Goal: Information Seeking & Learning: Find specific fact

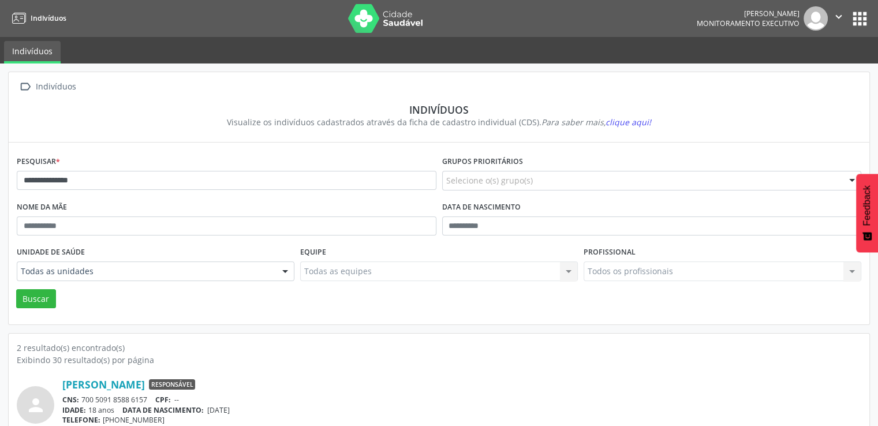
click at [863, 20] on button "apps" at bounding box center [859, 19] width 20 height 20
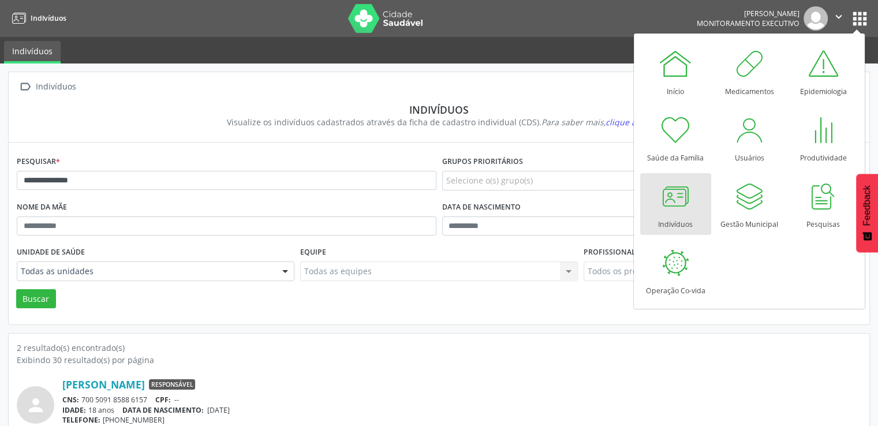
click at [586, 53] on ul "Indivíduos" at bounding box center [439, 50] width 878 height 27
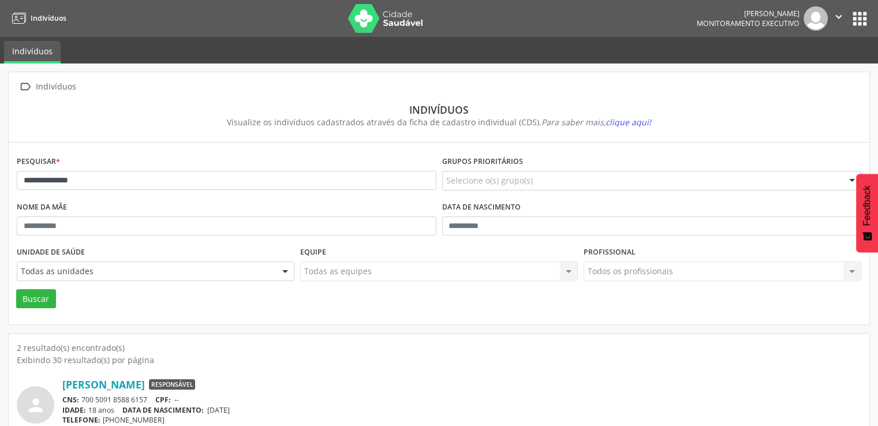
click at [835, 13] on icon "" at bounding box center [838, 16] width 13 height 13
click at [789, 72] on link "Sair" at bounding box center [809, 70] width 80 height 16
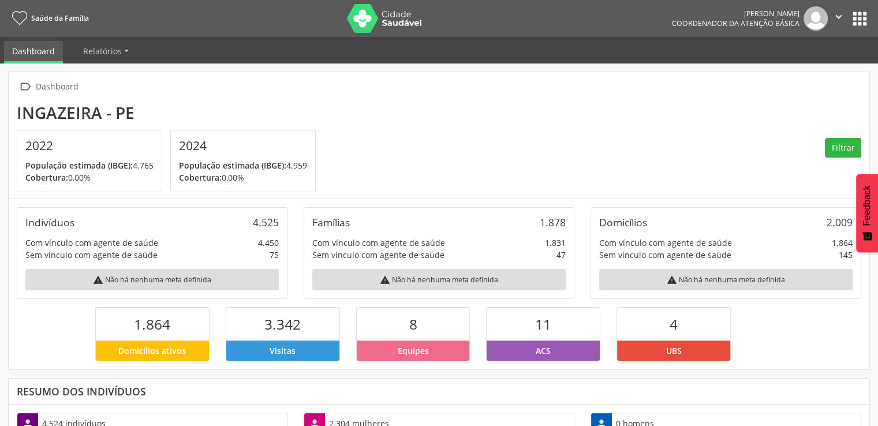
scroll to position [190, 287]
click at [861, 22] on button "apps" at bounding box center [859, 19] width 20 height 20
click at [571, 128] on section "Ingazeira - PE 2022 População estimada (IBGE): 4.765 Cobertura: 0,00% 2024 Popu…" at bounding box center [439, 147] width 844 height 89
click at [861, 14] on button "apps" at bounding box center [859, 19] width 20 height 20
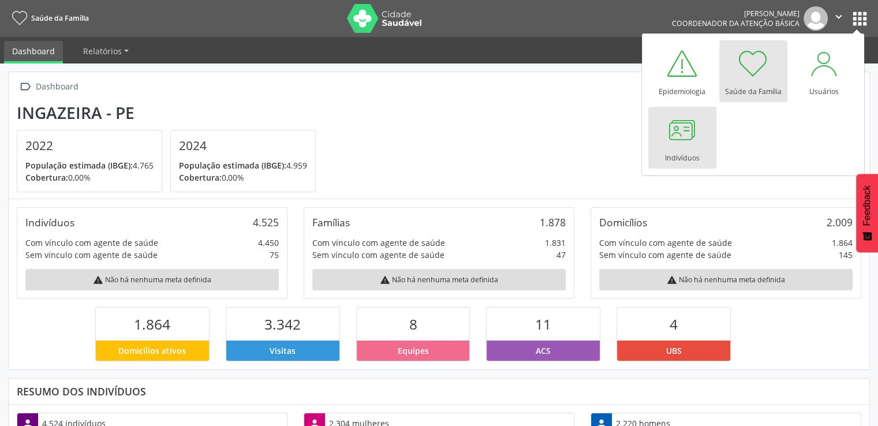
click at [688, 132] on div at bounding box center [682, 130] width 35 height 35
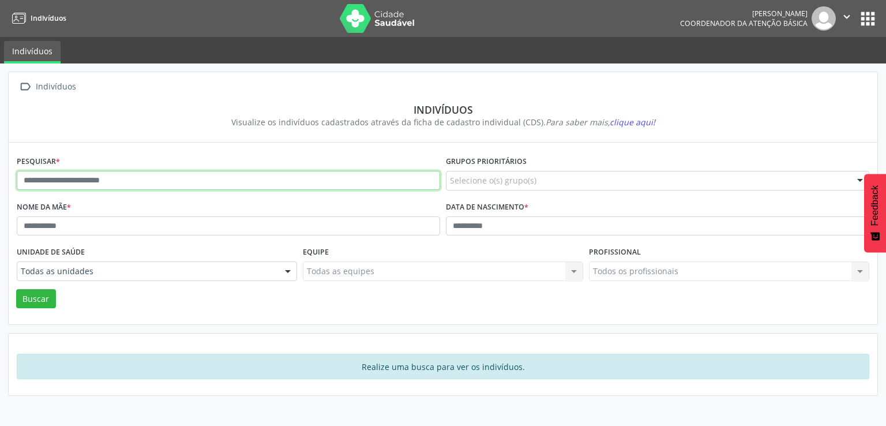
click at [143, 186] on input "text" at bounding box center [228, 181] width 423 height 20
type input "**********"
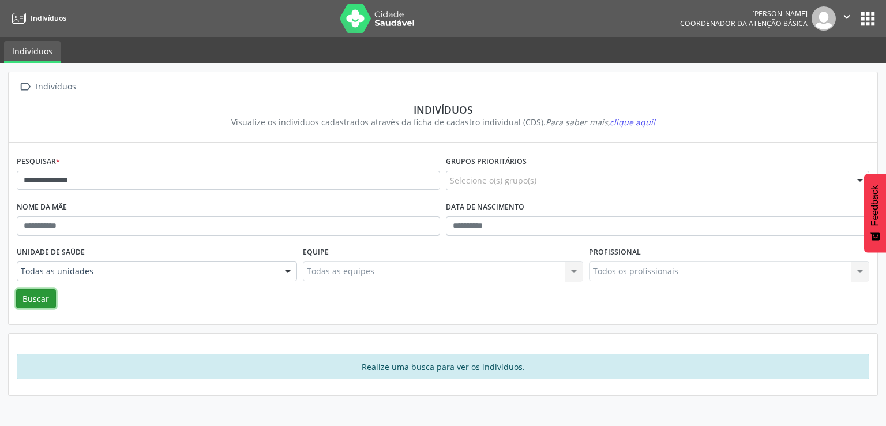
click at [48, 296] on button "Buscar" at bounding box center [36, 299] width 40 height 20
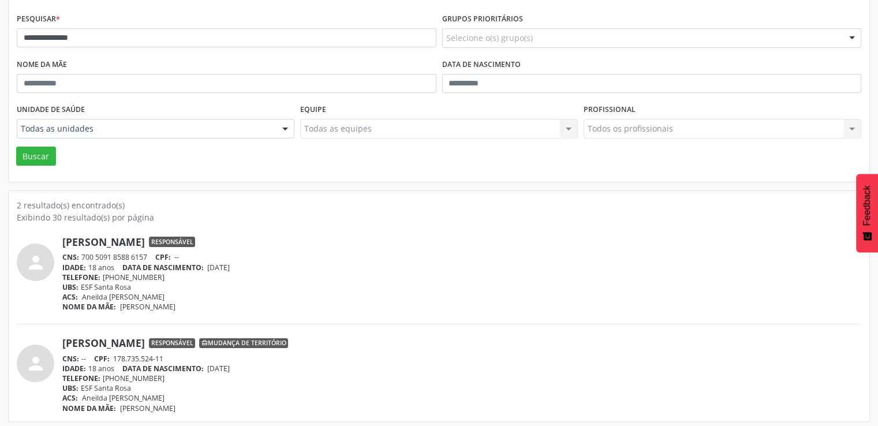
scroll to position [145, 0]
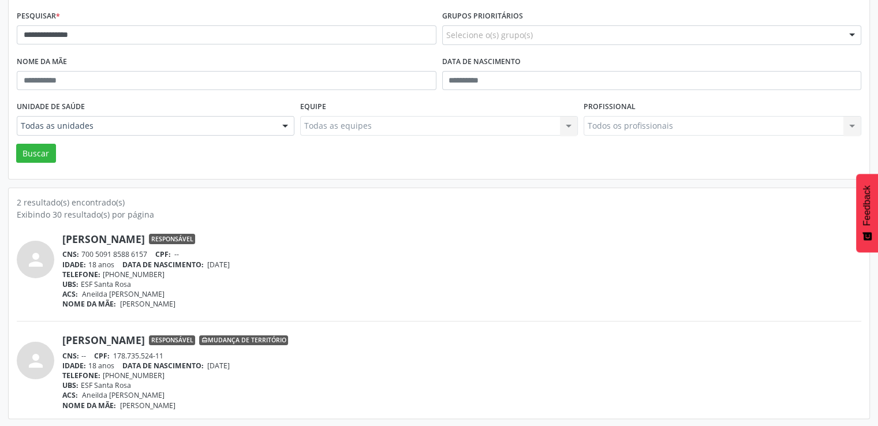
drag, startPoint x: 36, startPoint y: 254, endPoint x: 95, endPoint y: 243, distance: 59.8
click at [40, 254] on icon "person" at bounding box center [35, 259] width 21 height 21
drag, startPoint x: 111, startPoint y: 237, endPoint x: 171, endPoint y: 235, distance: 60.0
click at [112, 237] on link "[PERSON_NAME]" at bounding box center [103, 239] width 83 height 13
click at [195, 236] on span "Responsável" at bounding box center [172, 239] width 46 height 10
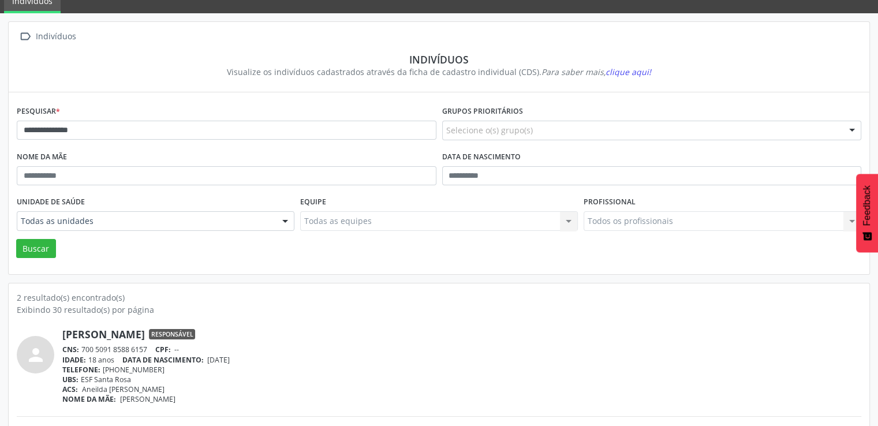
scroll to position [30, 0]
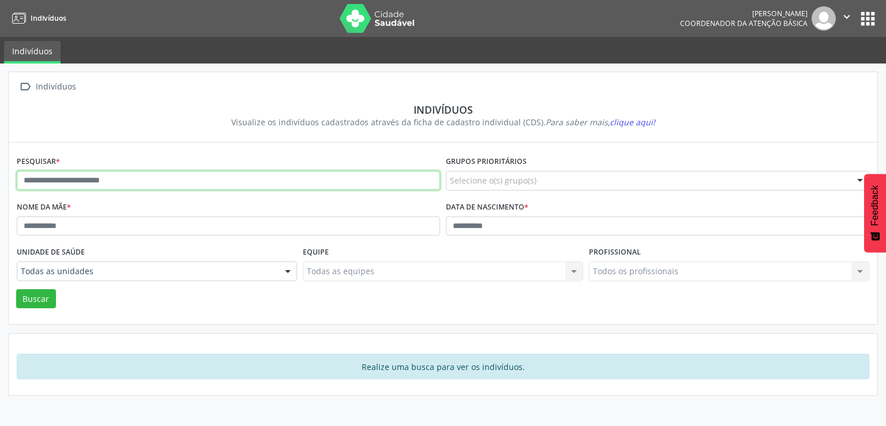
click at [67, 180] on input "text" at bounding box center [228, 181] width 423 height 20
type input "**********"
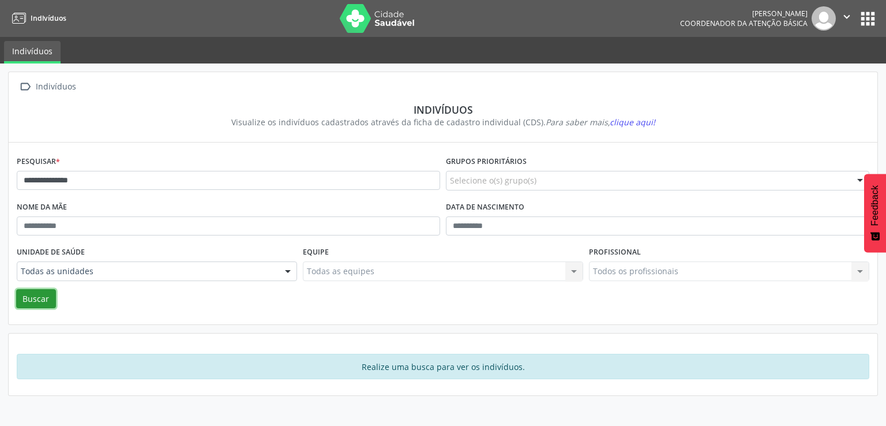
click at [32, 303] on button "Buscar" at bounding box center [36, 299] width 40 height 20
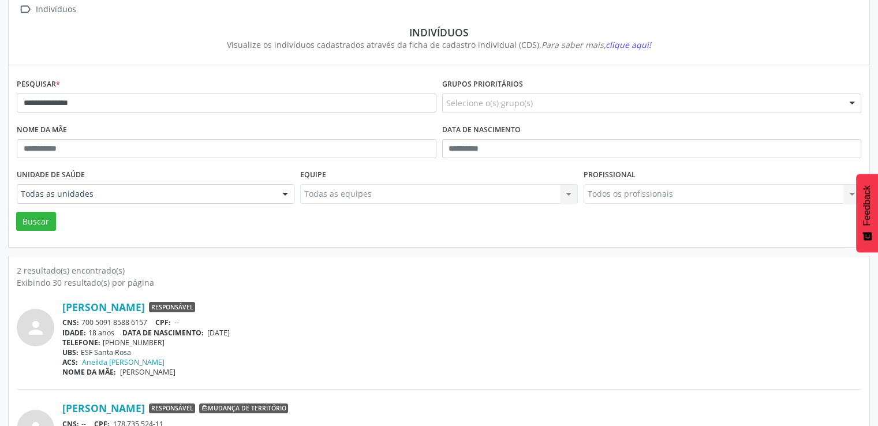
scroll to position [145, 0]
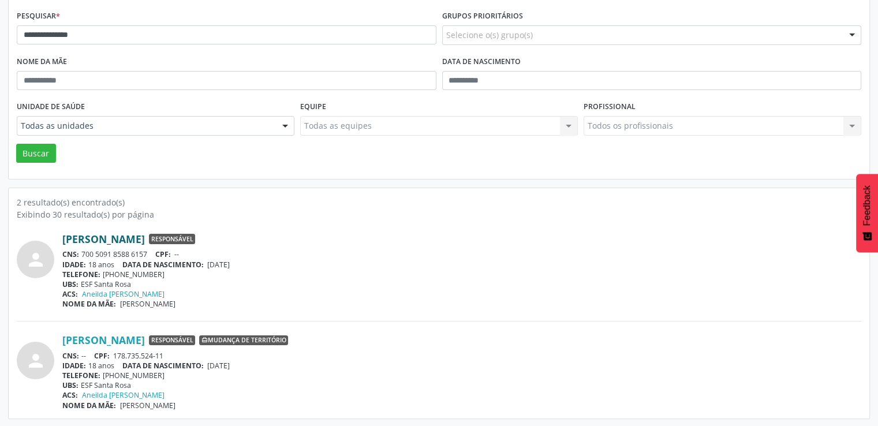
click at [145, 235] on link "Lorena Gabriele Melo Silva" at bounding box center [103, 239] width 83 height 13
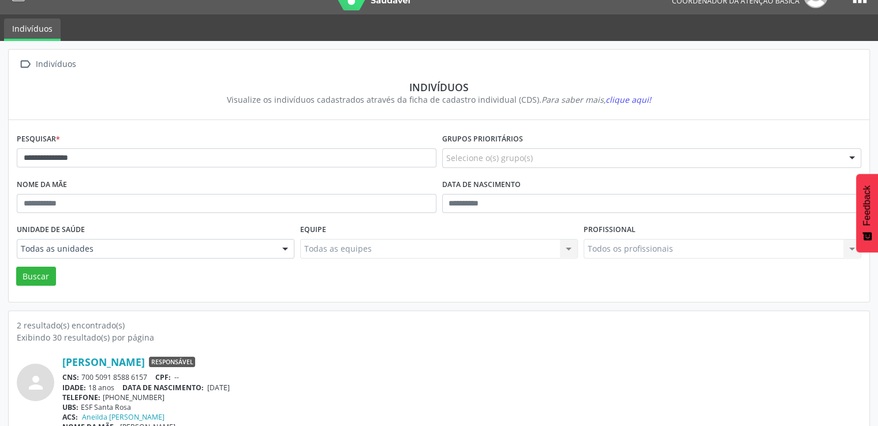
scroll to position [0, 0]
